Goal: Task Accomplishment & Management: Manage account settings

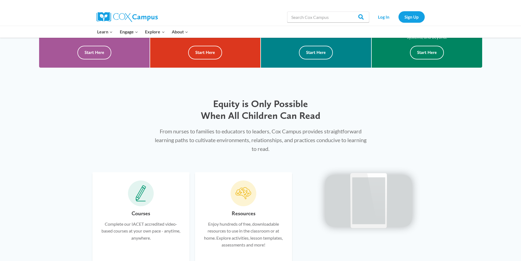
scroll to position [328, 0]
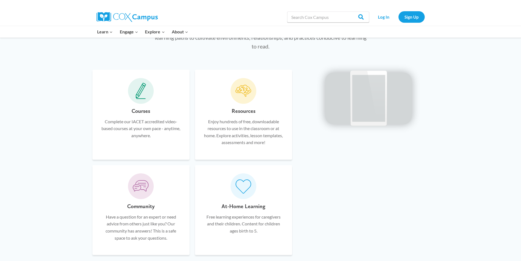
click at [142, 99] on icon at bounding box center [140, 98] width 9 height 1
click at [140, 115] on h6 "Courses" at bounding box center [140, 110] width 19 height 9
click at [140, 112] on h6 "Courses" at bounding box center [140, 110] width 19 height 9
click at [153, 127] on p "Complete our IACET accredited video-based courses at your own pace - anytime, a…" at bounding box center [141, 128] width 81 height 21
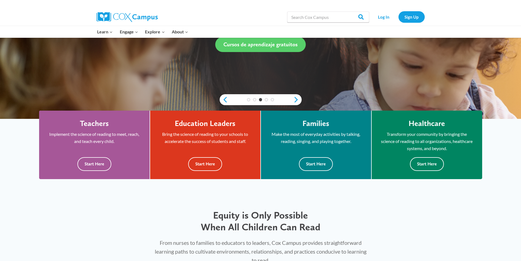
scroll to position [109, 0]
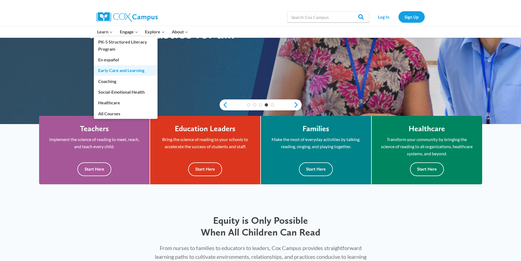
click at [109, 72] on link "Early Care and Learning" at bounding box center [126, 70] width 64 height 10
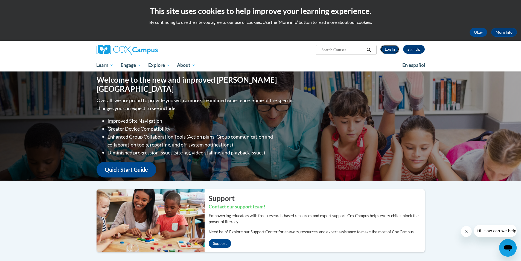
click at [389, 48] on link "Log In" at bounding box center [389, 49] width 19 height 9
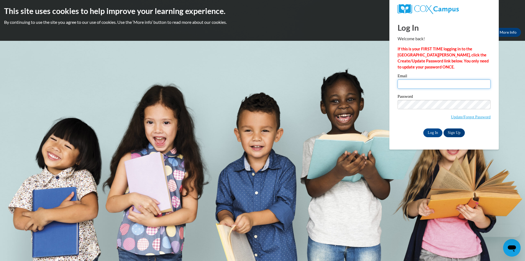
click at [426, 84] on input "Email" at bounding box center [443, 83] width 93 height 9
type input "tiffany.osteen@yahoo.com"
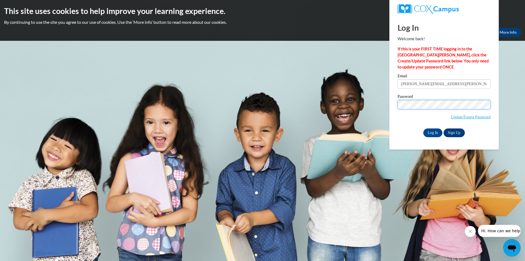
click at [423, 128] on input "Log In" at bounding box center [432, 132] width 19 height 9
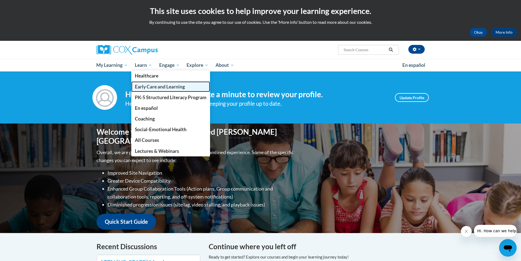
click at [142, 87] on span "Early Care and Learning" at bounding box center [160, 87] width 50 height 6
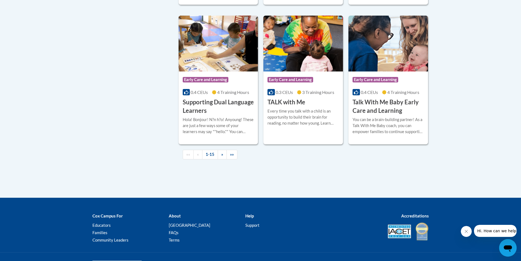
scroll to position [793, 0]
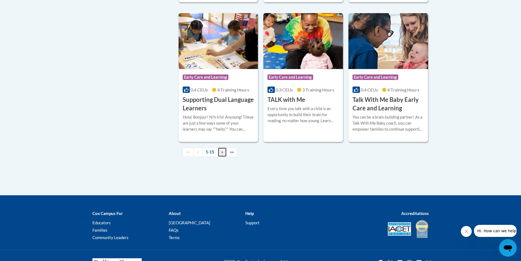
click at [220, 157] on link "»" at bounding box center [222, 152] width 9 height 10
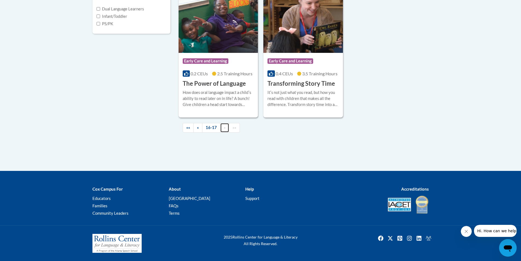
scroll to position [217, 0]
click at [198, 127] on span "«" at bounding box center [198, 127] width 2 height 5
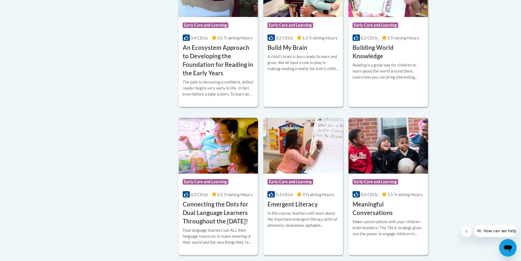
scroll to position [299, 0]
